Goal: Information Seeking & Learning: Understand process/instructions

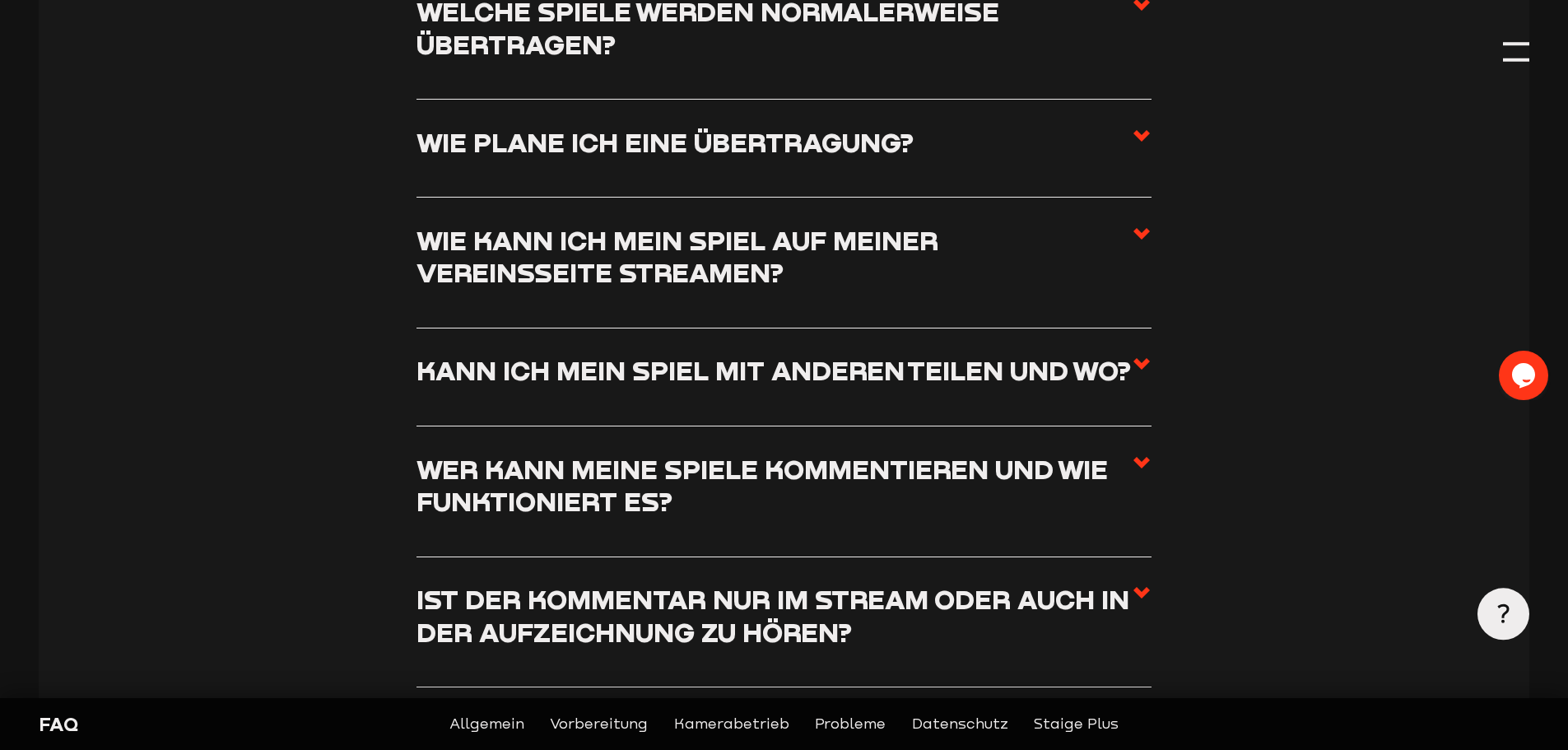
scroll to position [2799, 0]
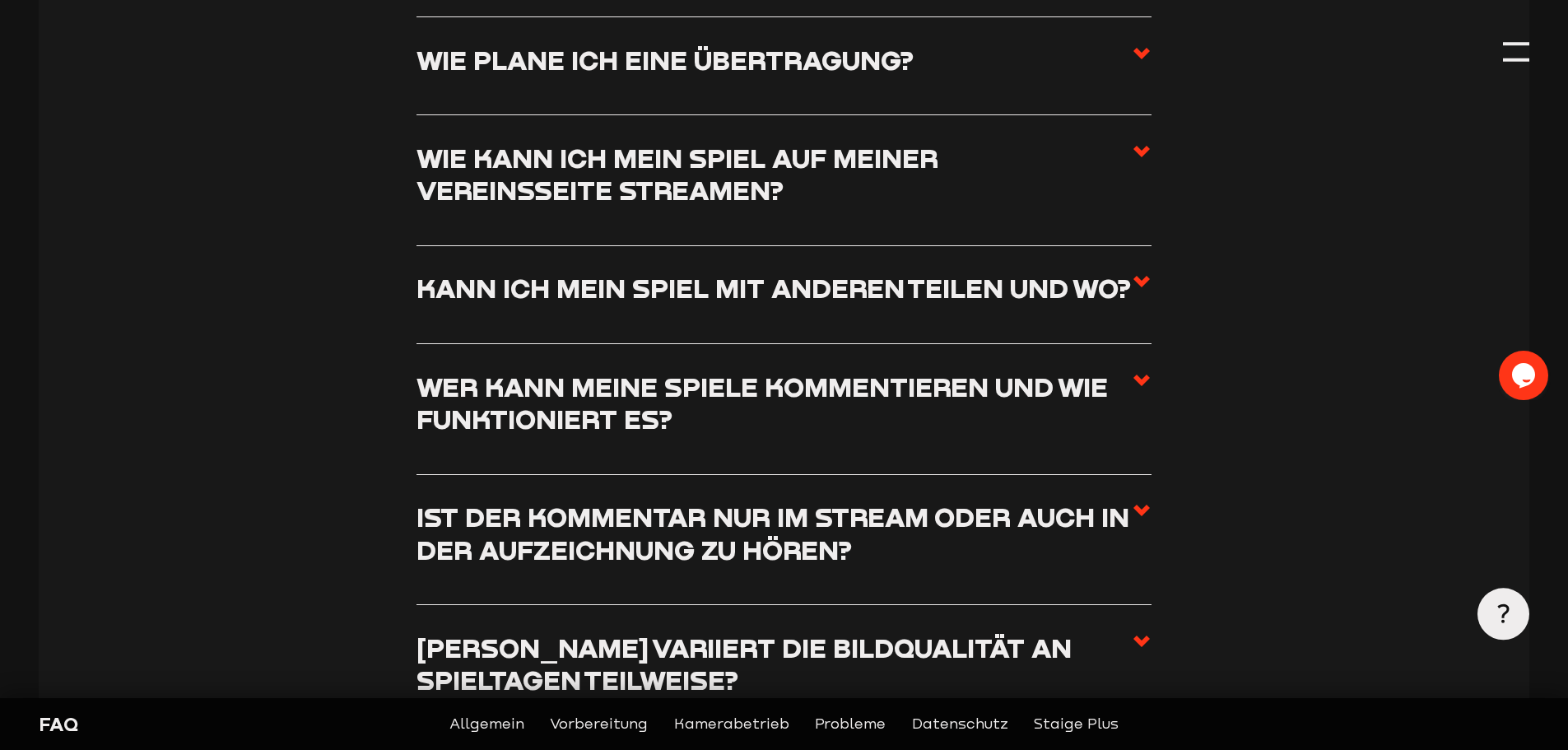
click at [1145, 279] on icon at bounding box center [1141, 282] width 20 height 20
click at [0, 0] on input "Kann ich mein Spiel mit anderen teilen und wo?" at bounding box center [0, 0] width 0 height 0
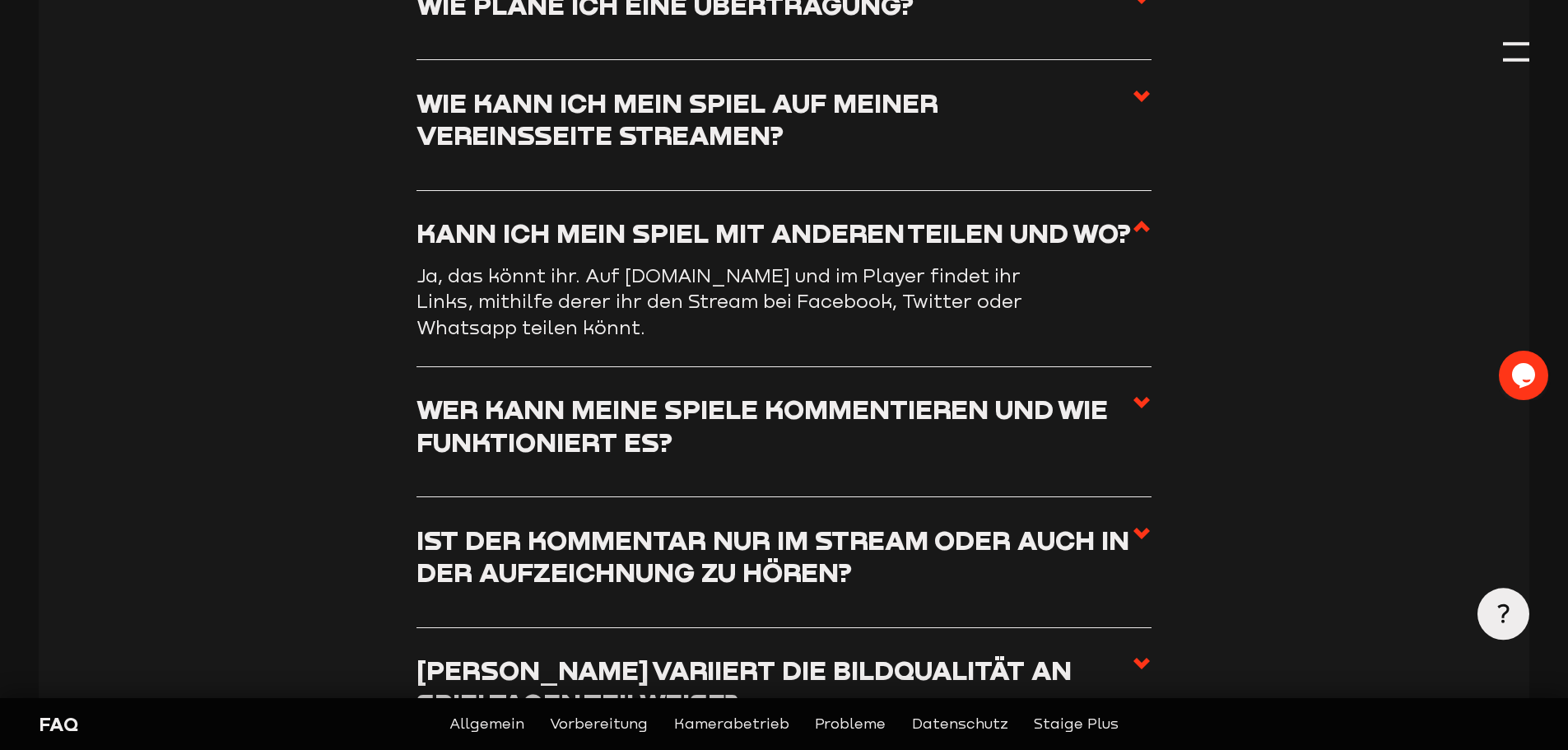
scroll to position [2881, 0]
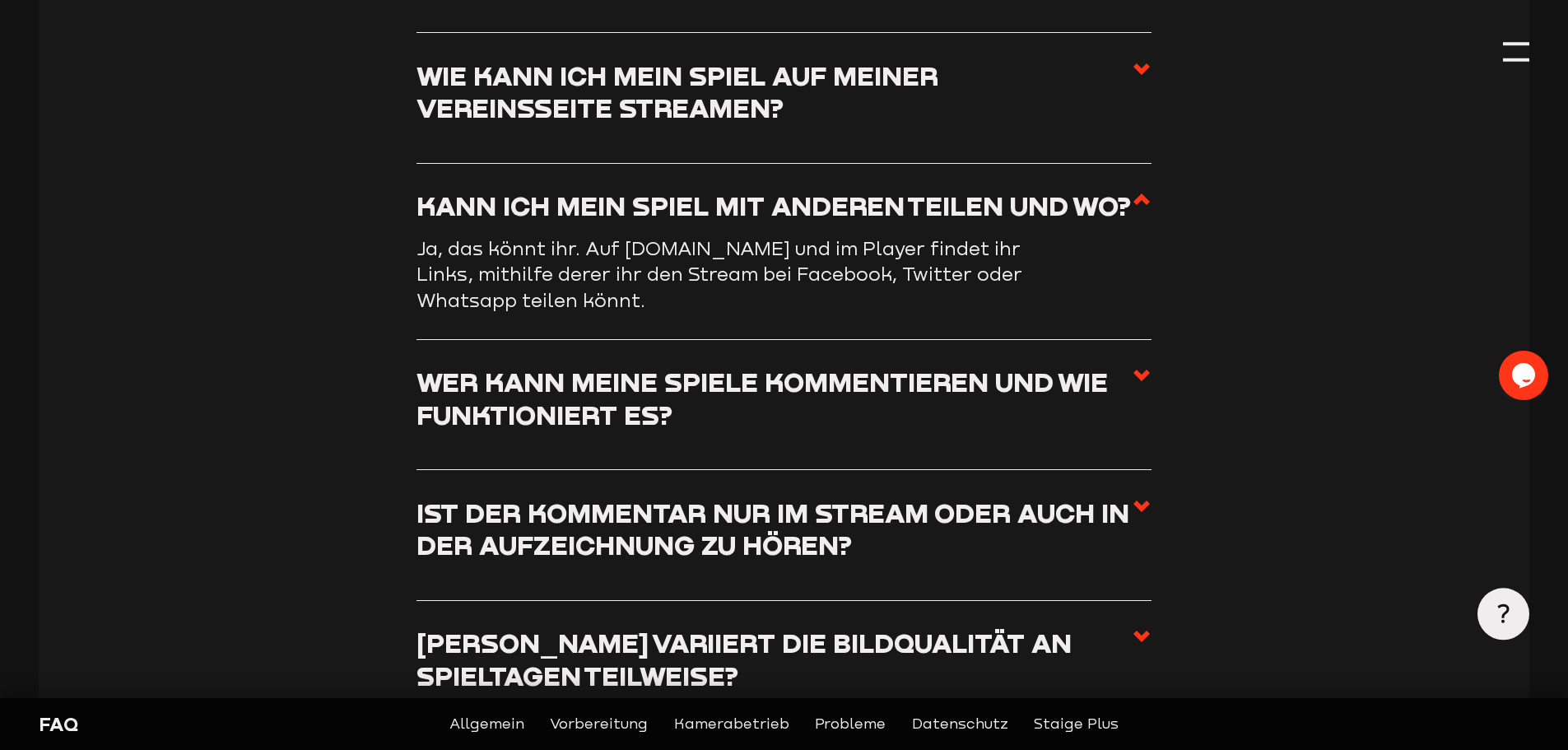
click at [1150, 380] on icon at bounding box center [1141, 375] width 20 height 20
click at [0, 0] on input "Wer kann meine Spiele kommentieren und wie funktioniert es?" at bounding box center [0, 0] width 0 height 0
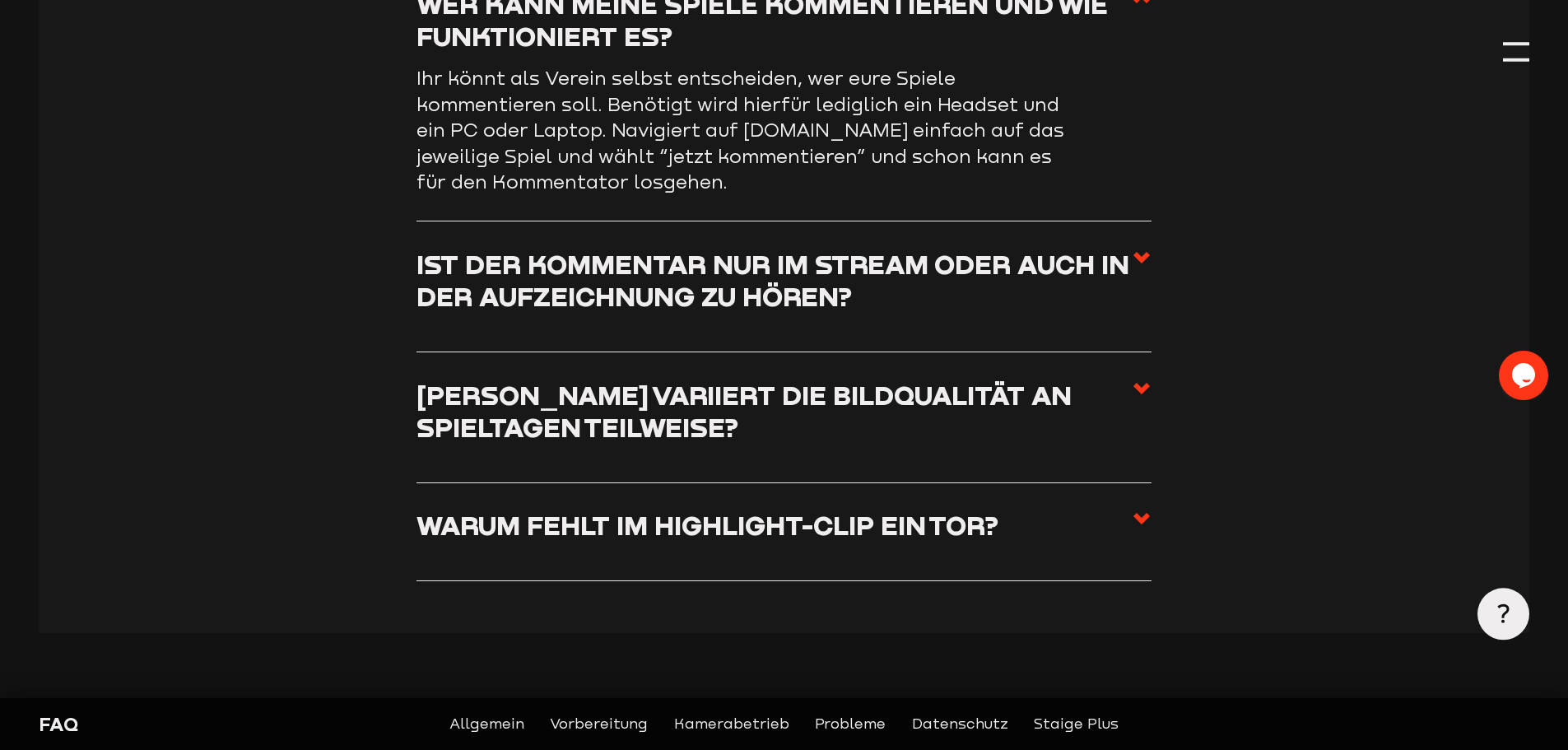
scroll to position [3211, 0]
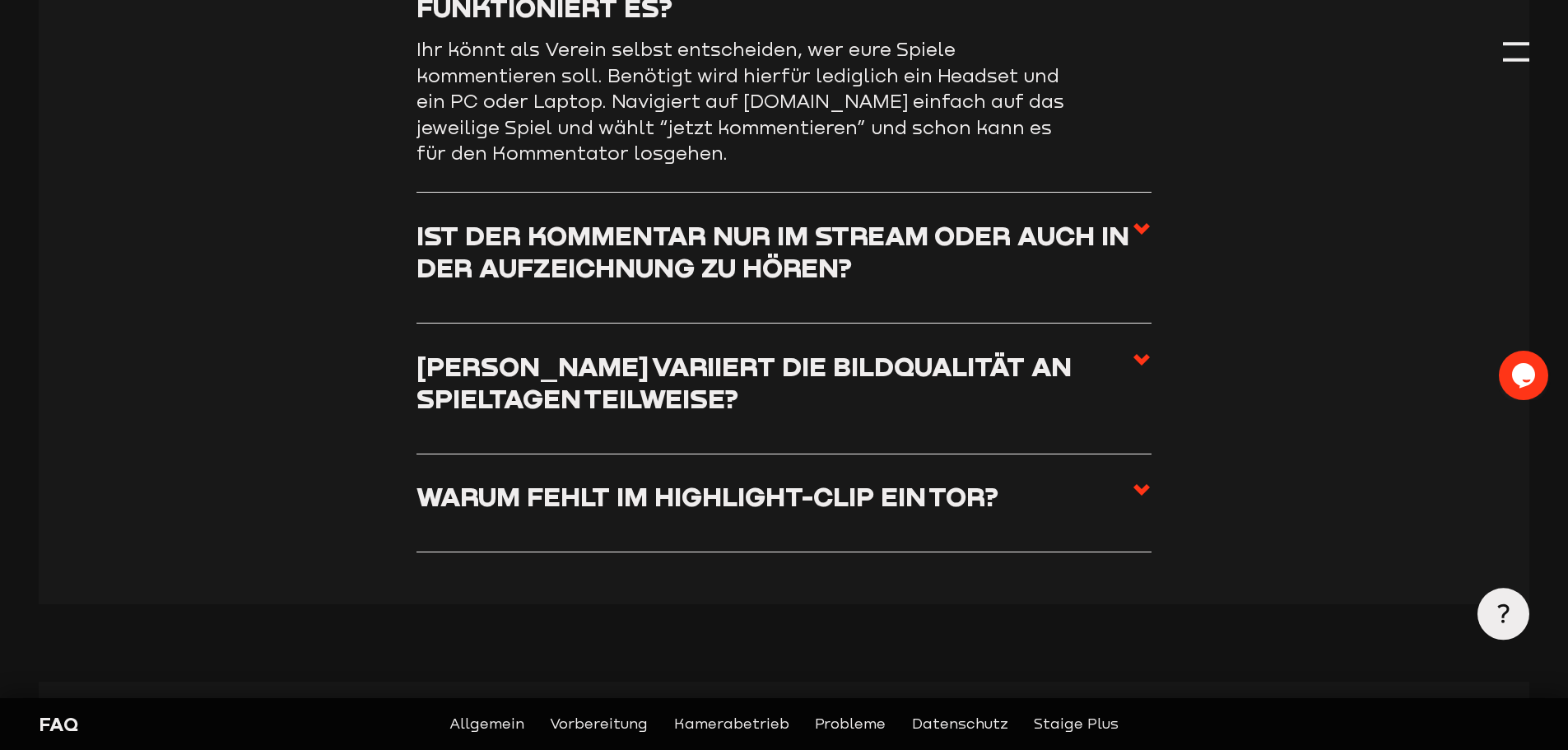
click at [1140, 235] on use at bounding box center [1141, 229] width 17 height 12
click at [0, 0] on input "Ist der Kommentar nur im Stream oder auch in der Aufzeichnung zu hören?" at bounding box center [0, 0] width 0 height 0
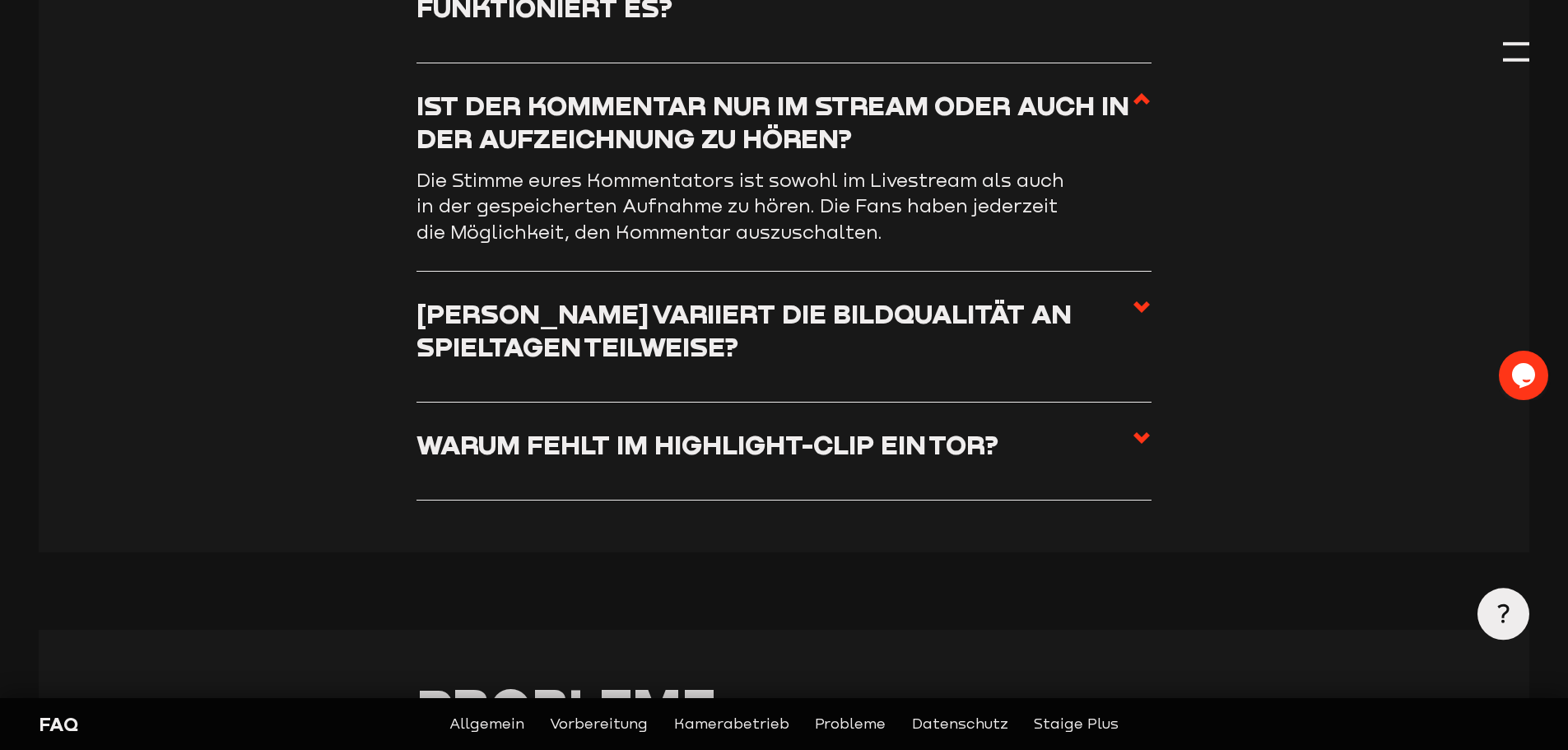
click at [1146, 308] on icon at bounding box center [1141, 307] width 20 height 20
click at [0, 0] on input "[PERSON_NAME] variiert die Bildqualität an Spieltagen teilweise?" at bounding box center [0, 0] width 0 height 0
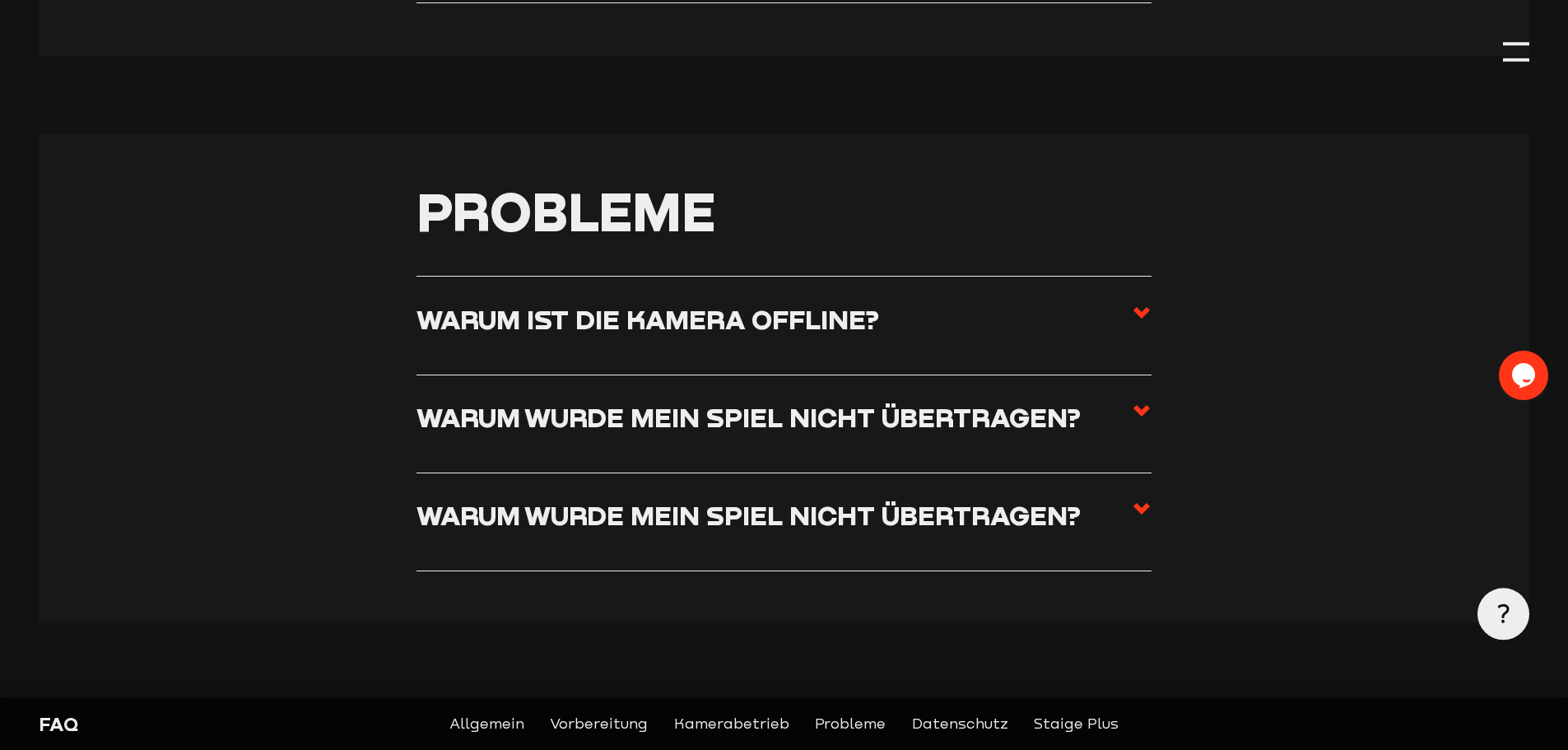
scroll to position [3869, 0]
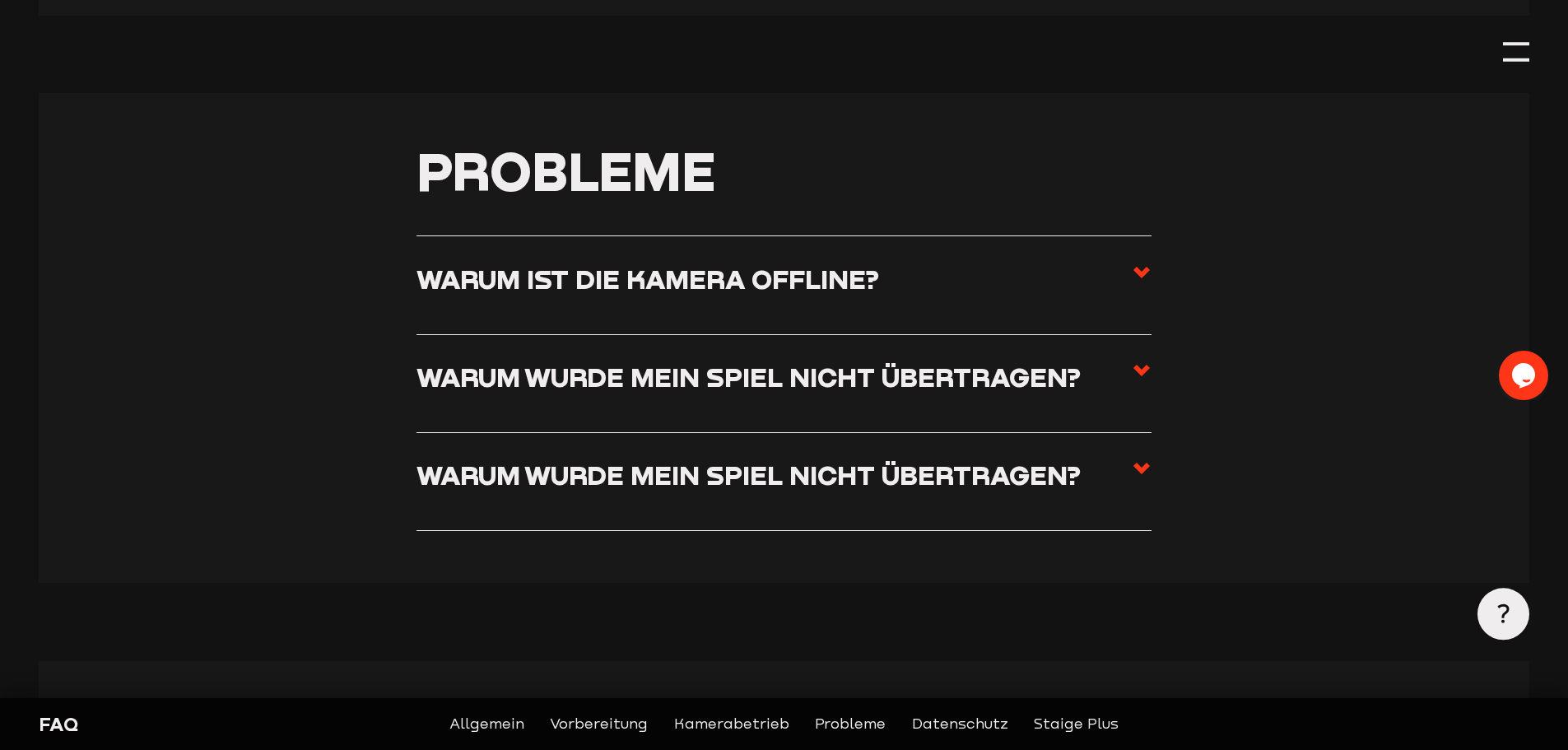
click at [1139, 376] on use at bounding box center [1141, 370] width 17 height 12
click at [0, 0] on input "Warum wurde mein Spiel nicht übertragen?" at bounding box center [0, 0] width 0 height 0
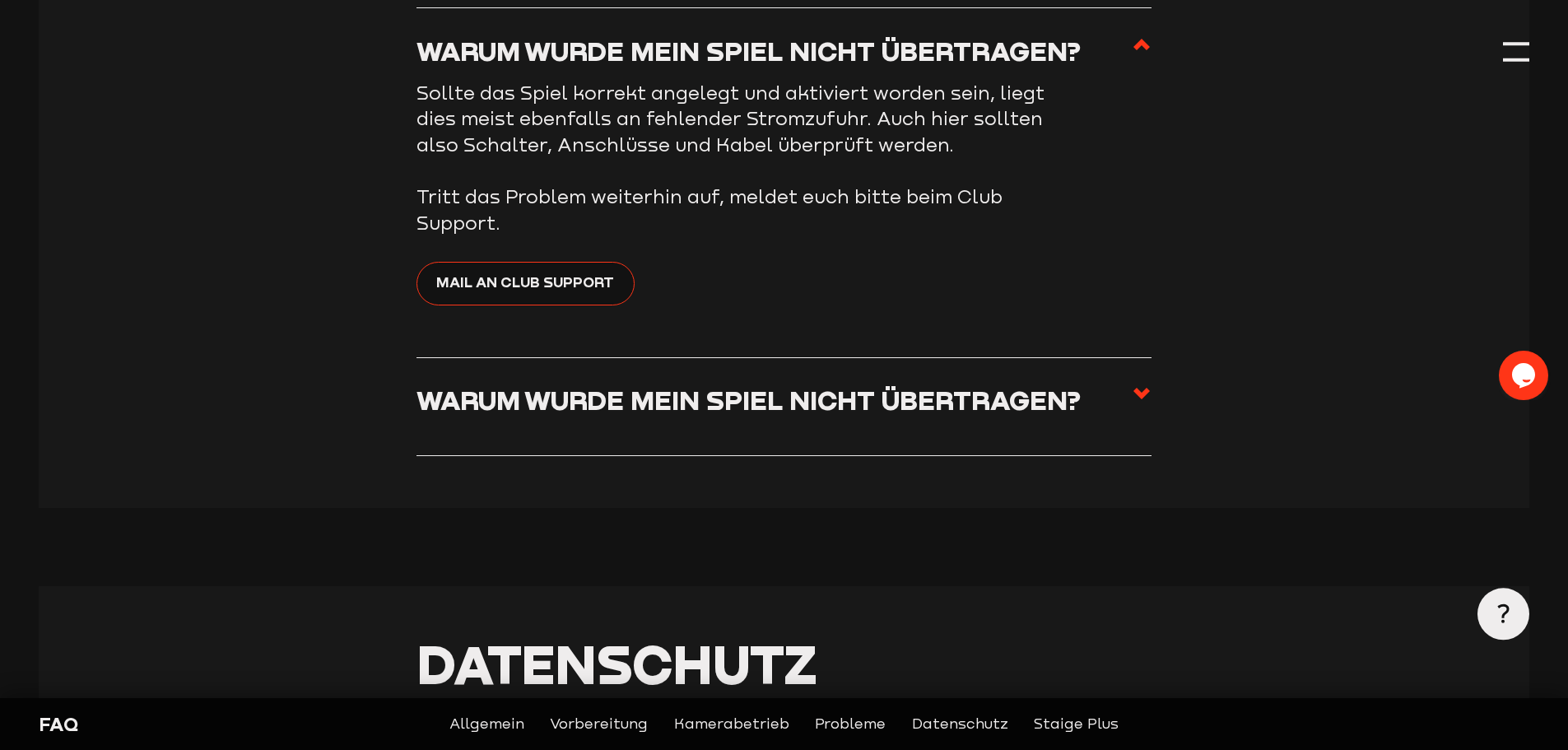
scroll to position [4034, 0]
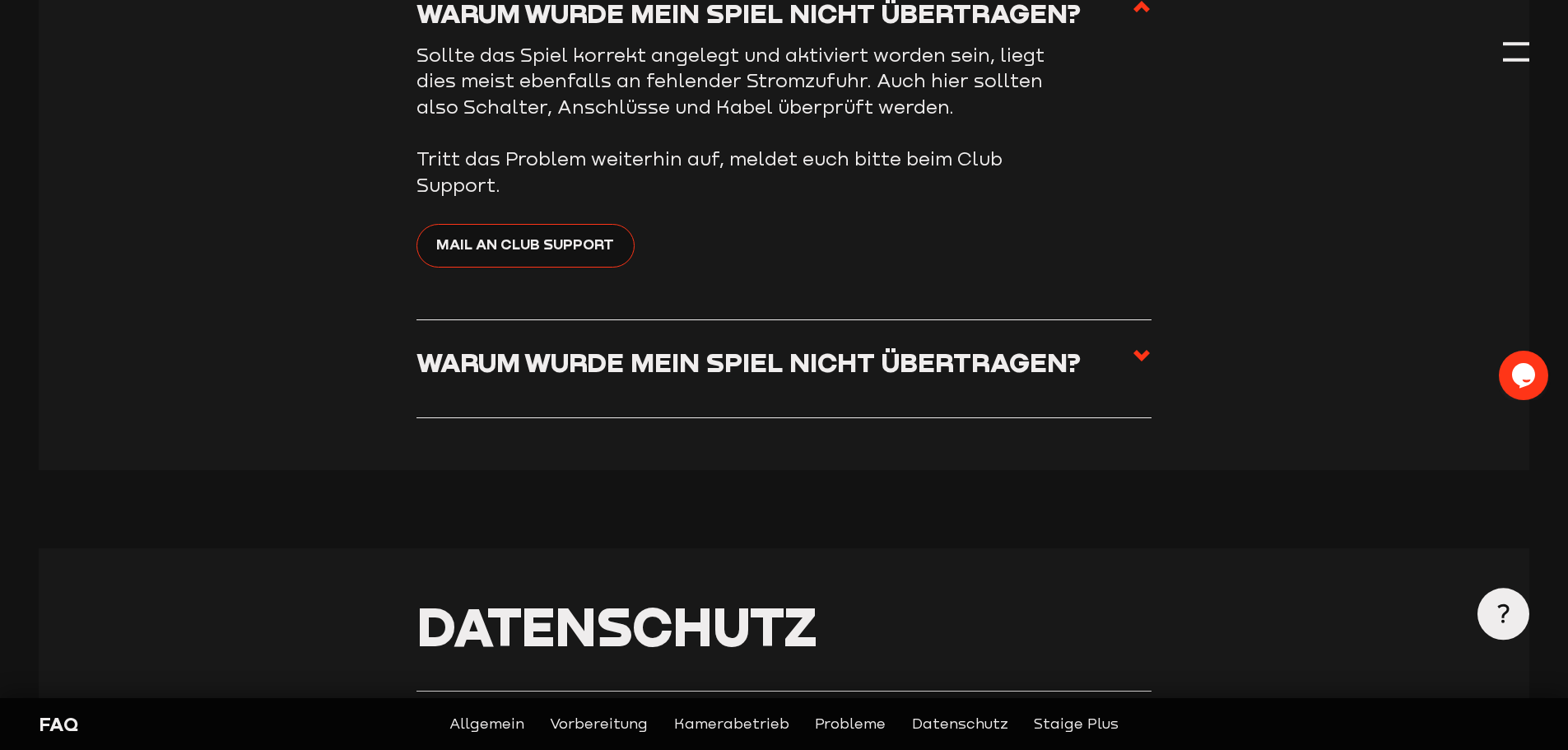
click at [1140, 378] on span at bounding box center [1141, 368] width 20 height 45
click at [0, 0] on input "Warum wurde mein Spiel nicht übertragen?" at bounding box center [0, 0] width 0 height 0
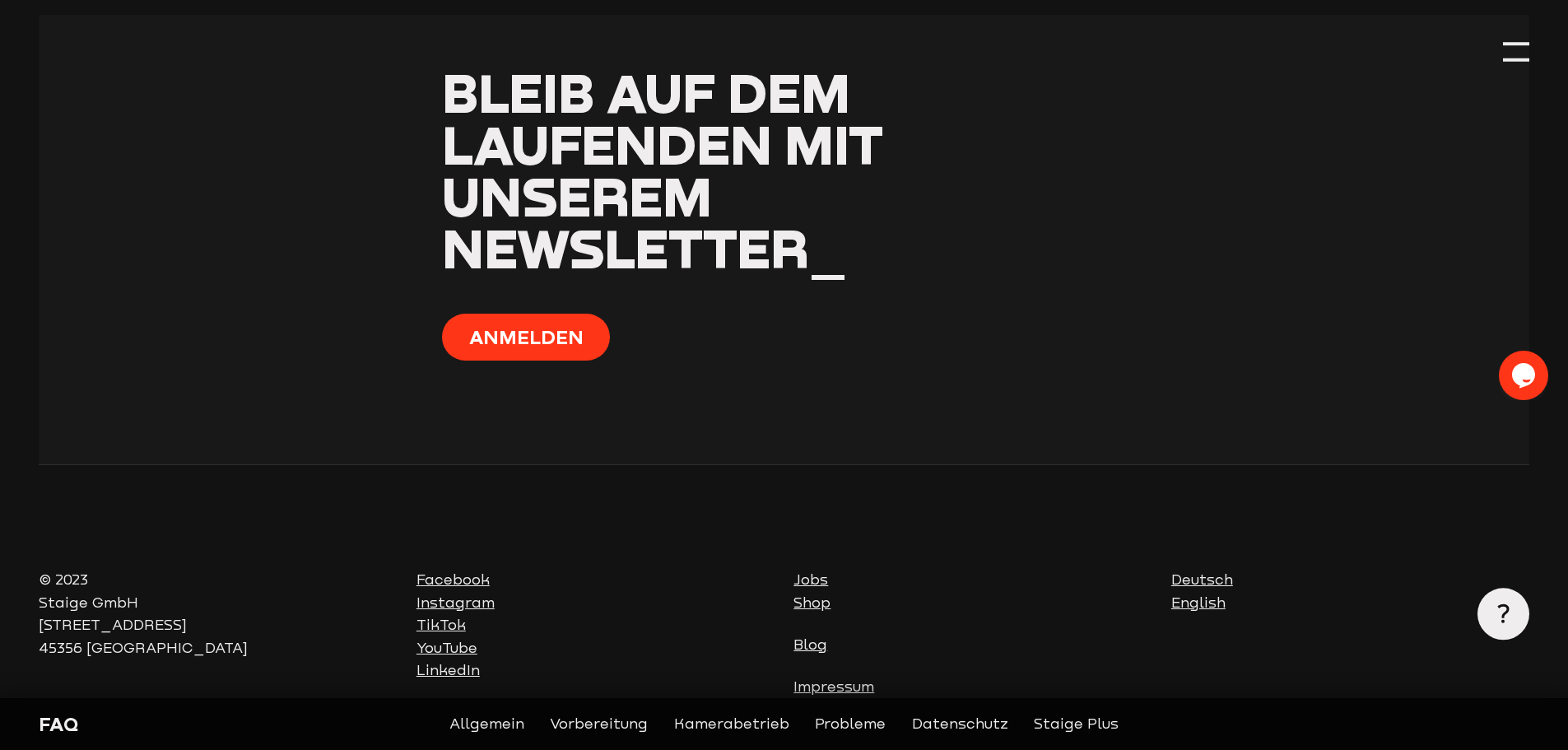
scroll to position [7230, 0]
